Goal: Navigation & Orientation: Find specific page/section

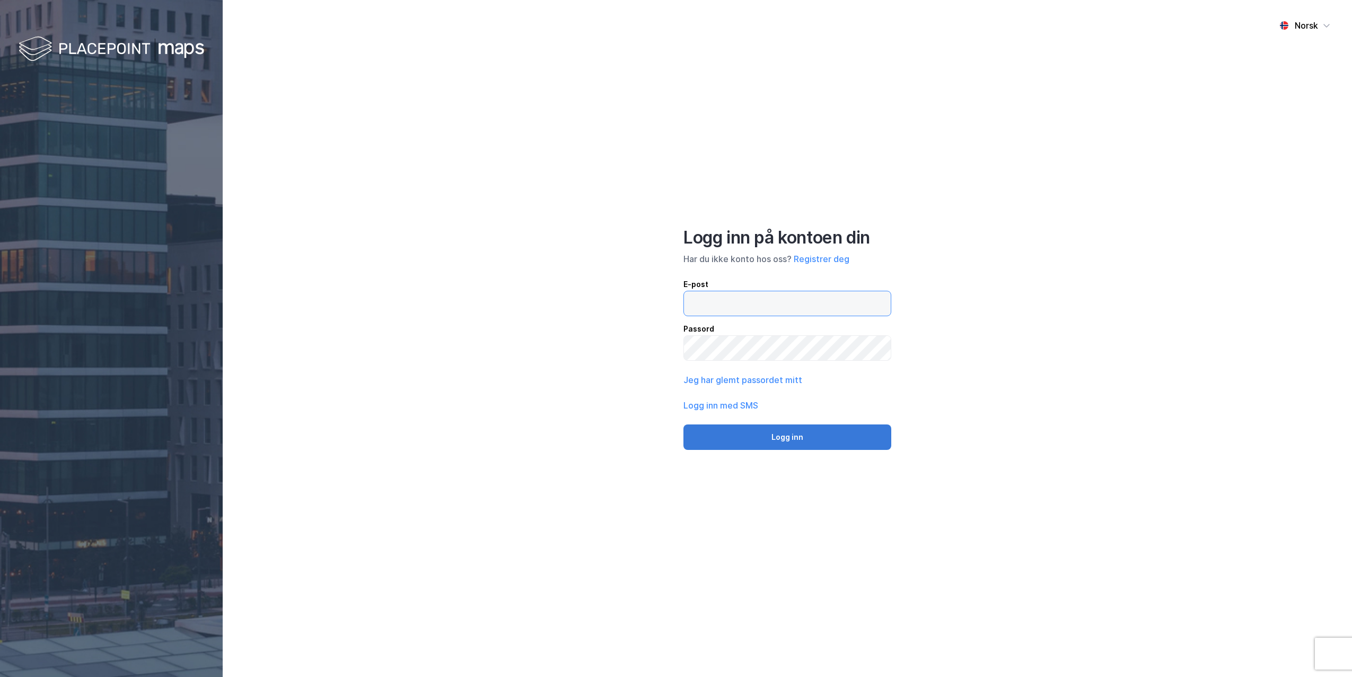
type input "william.odegard@colliers.com"
click at [717, 439] on button "Logg inn" at bounding box center [788, 436] width 208 height 25
